Goal: Transaction & Acquisition: Purchase product/service

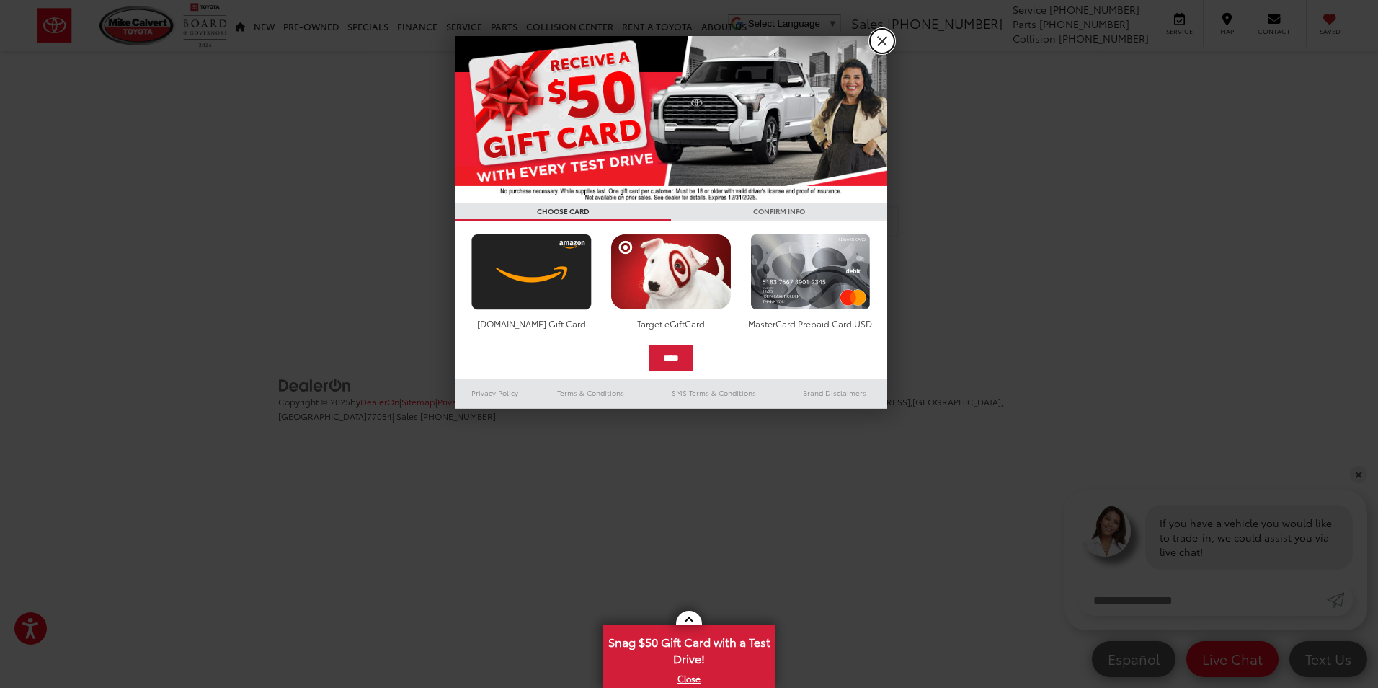
click at [881, 35] on link "X" at bounding box center [882, 41] width 25 height 25
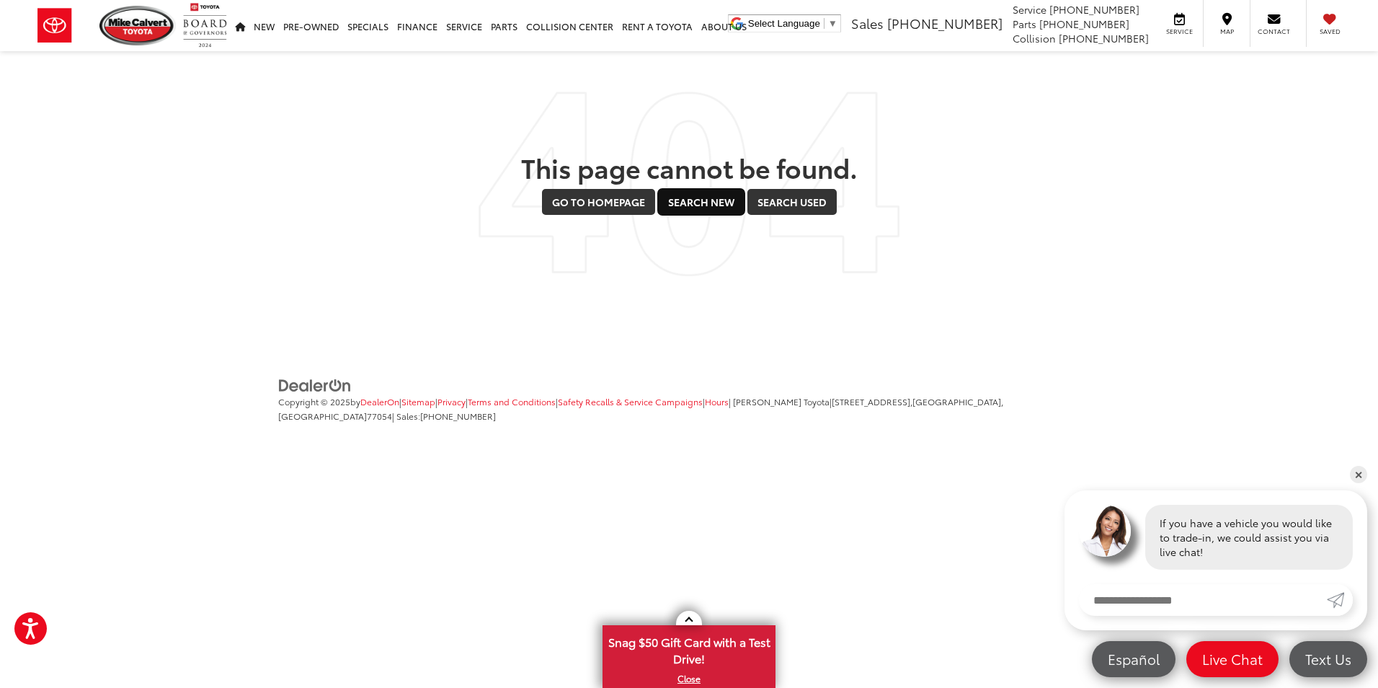
click at [696, 208] on link "Search New" at bounding box center [701, 202] width 86 height 26
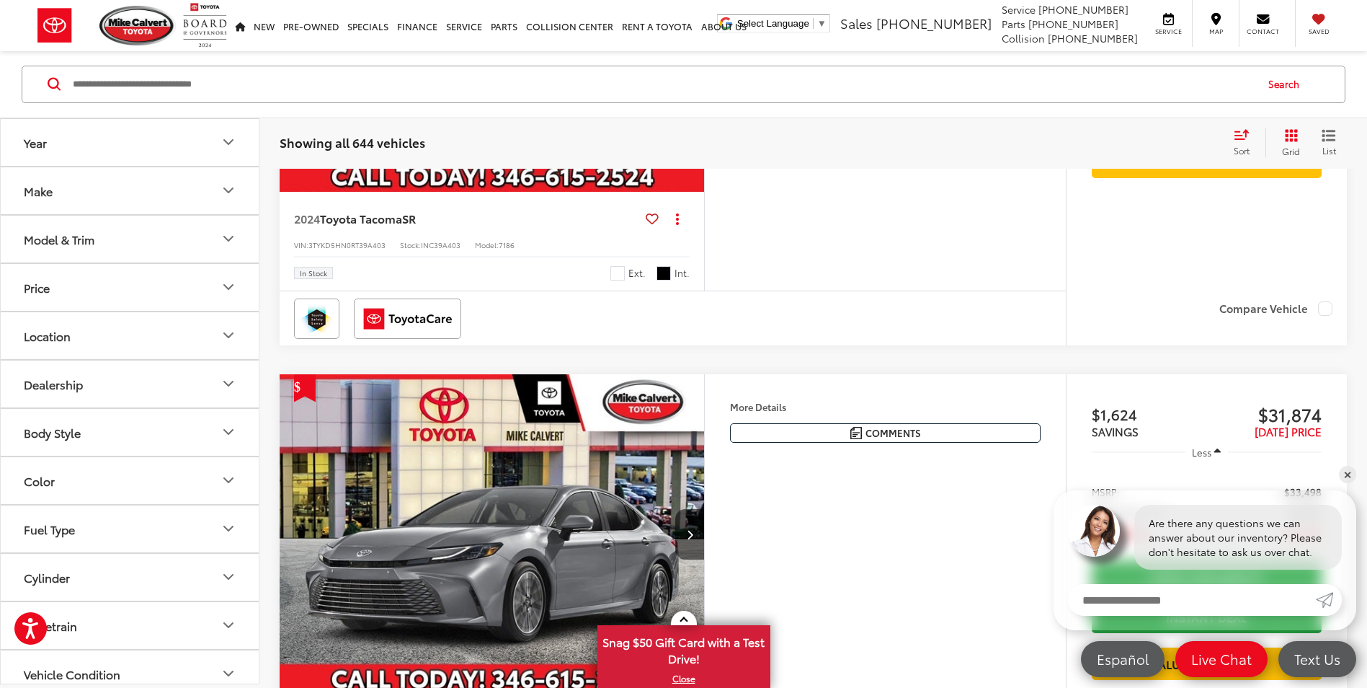
scroll to position [1153, 0]
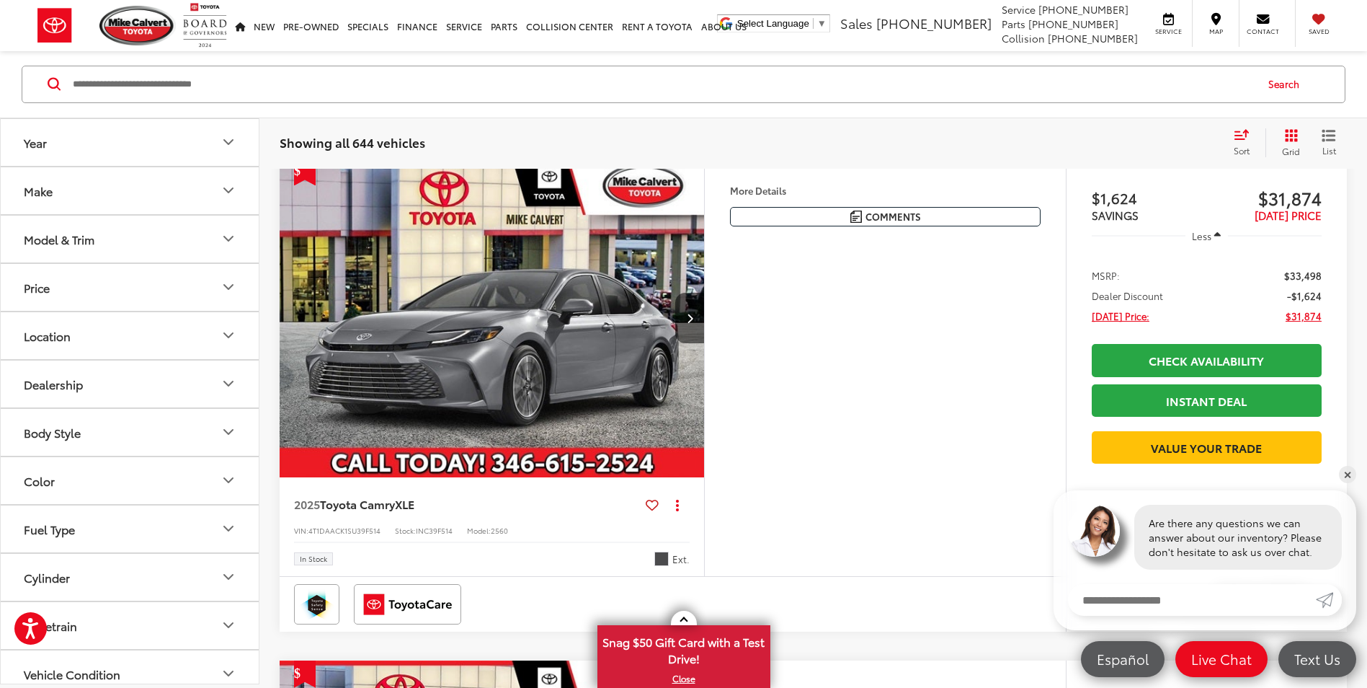
click at [191, 253] on button "Model & Trim" at bounding box center [130, 239] width 259 height 47
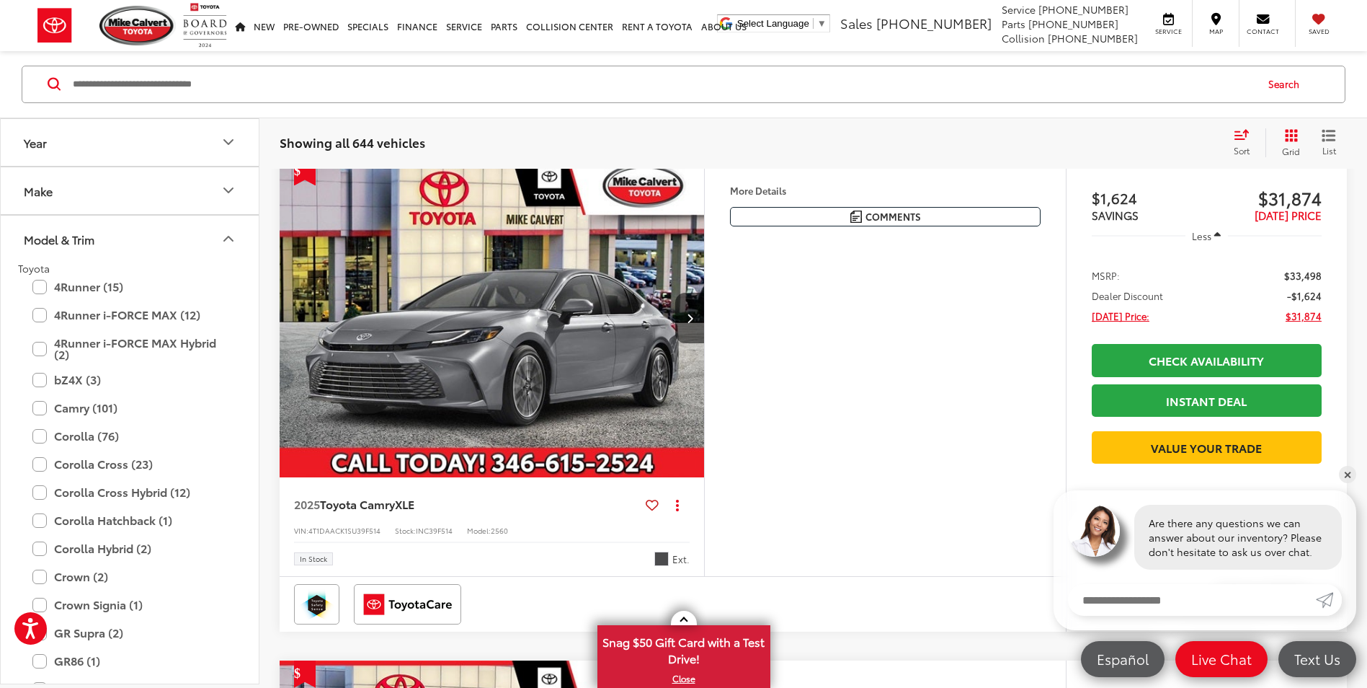
click at [190, 249] on button "Model & Trim" at bounding box center [130, 239] width 259 height 47
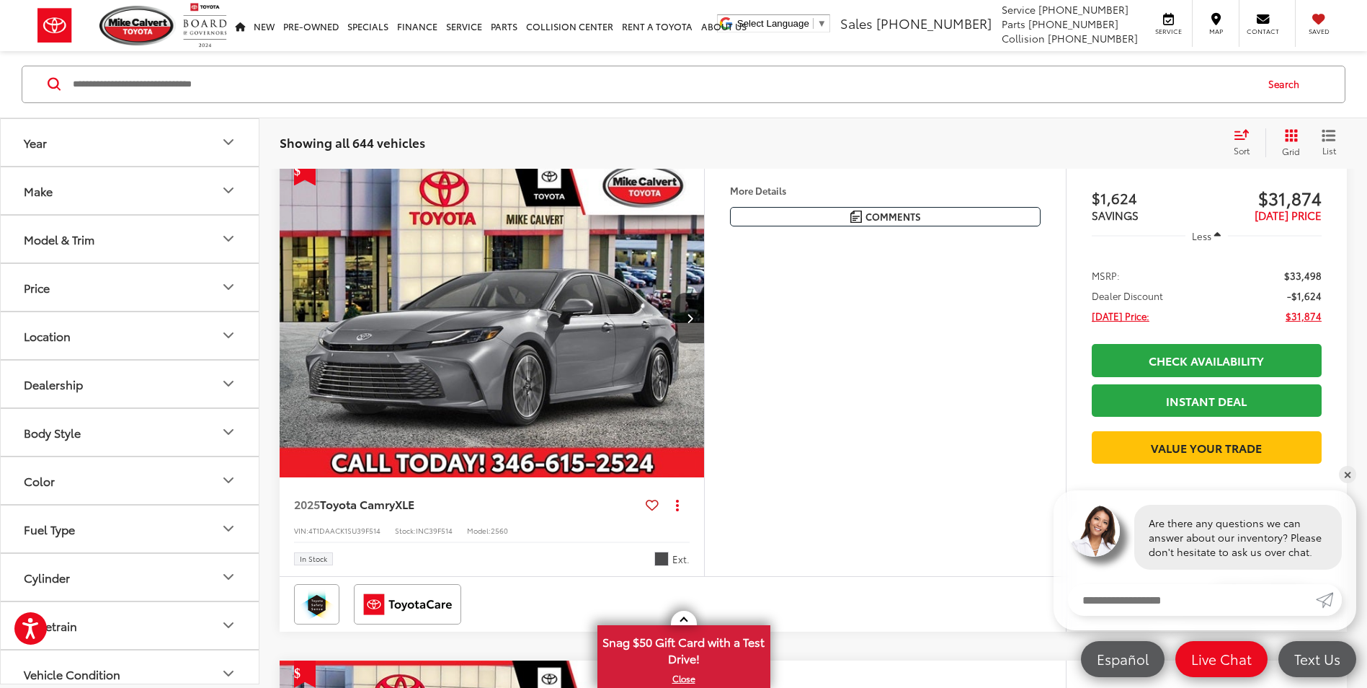
drag, startPoint x: 86, startPoint y: 432, endPoint x: 84, endPoint y: 417, distance: 15.4
click at [86, 430] on button "Body Style" at bounding box center [130, 432] width 259 height 47
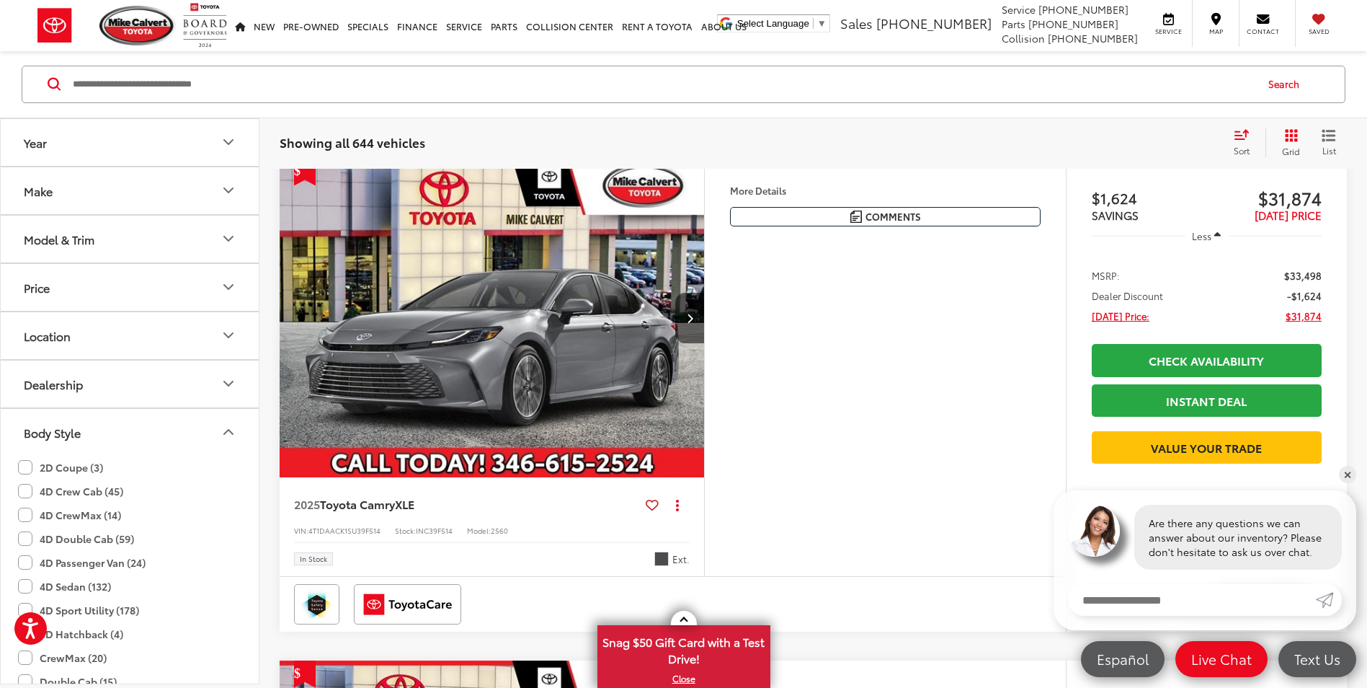
scroll to position [72, 0]
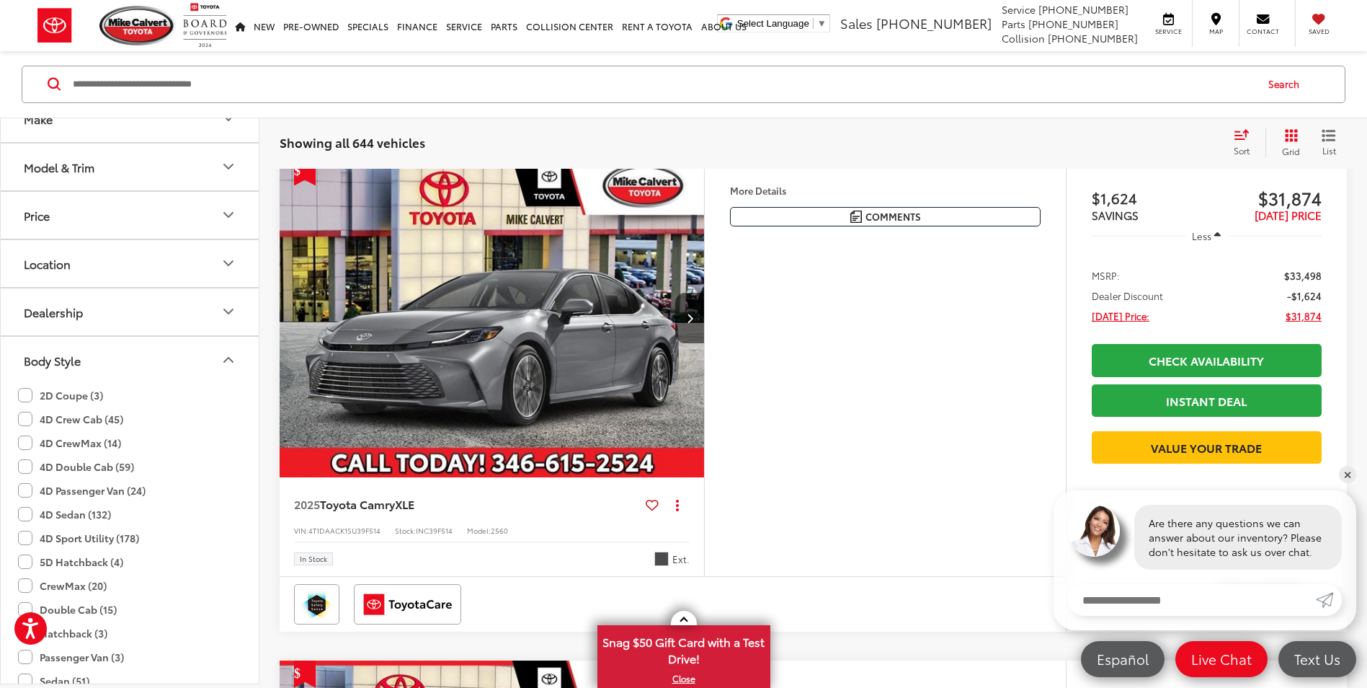
click at [82, 510] on label "4D Sedan (132)" at bounding box center [64, 514] width 93 height 24
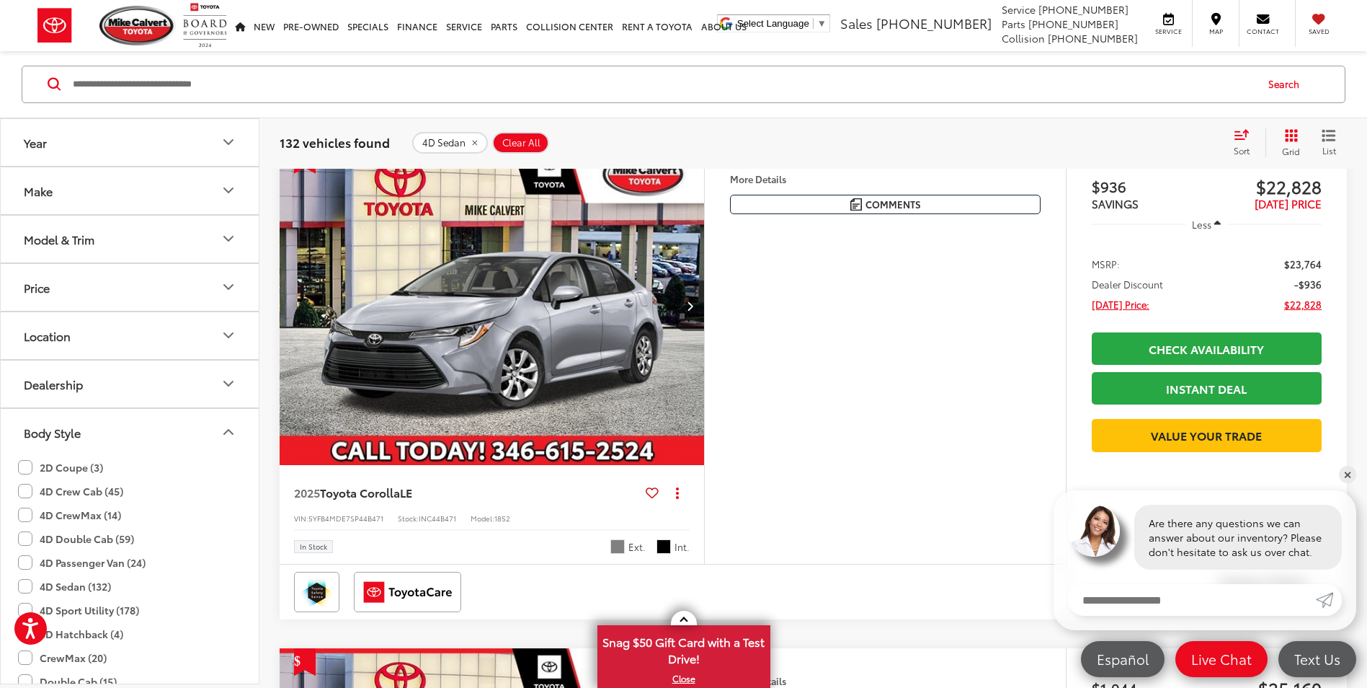
scroll to position [1723, 0]
